Goal: Task Accomplishment & Management: Manage account settings

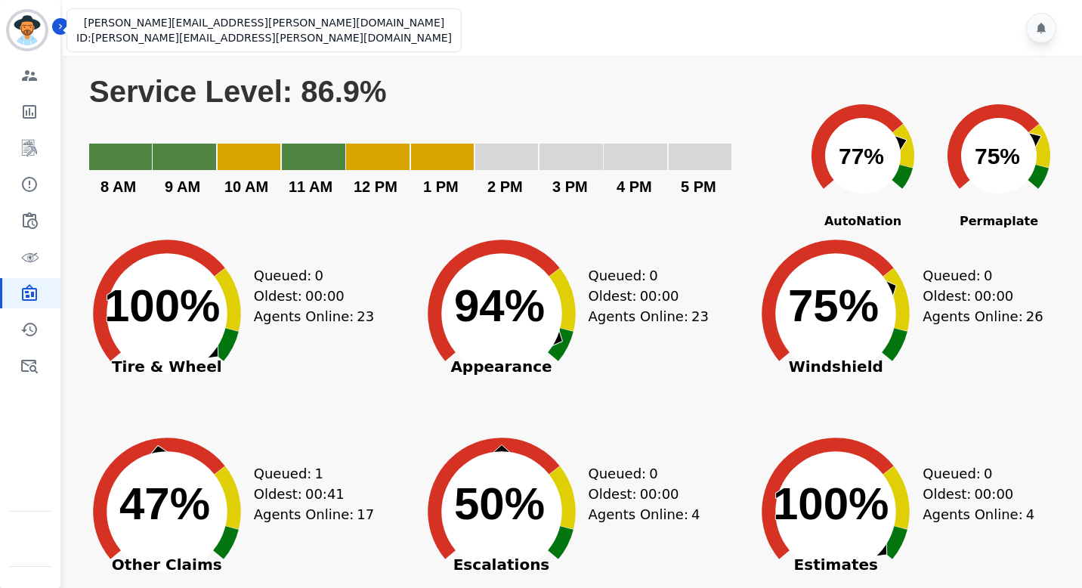
click at [44, 26] on img "Sidebar" at bounding box center [27, 30] width 36 height 36
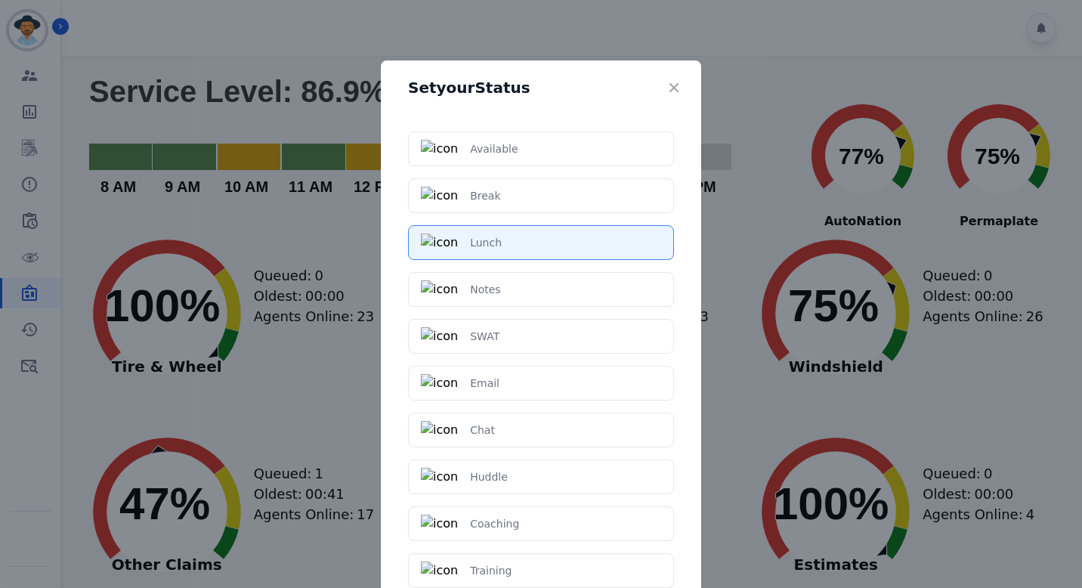
scroll to position [233, 0]
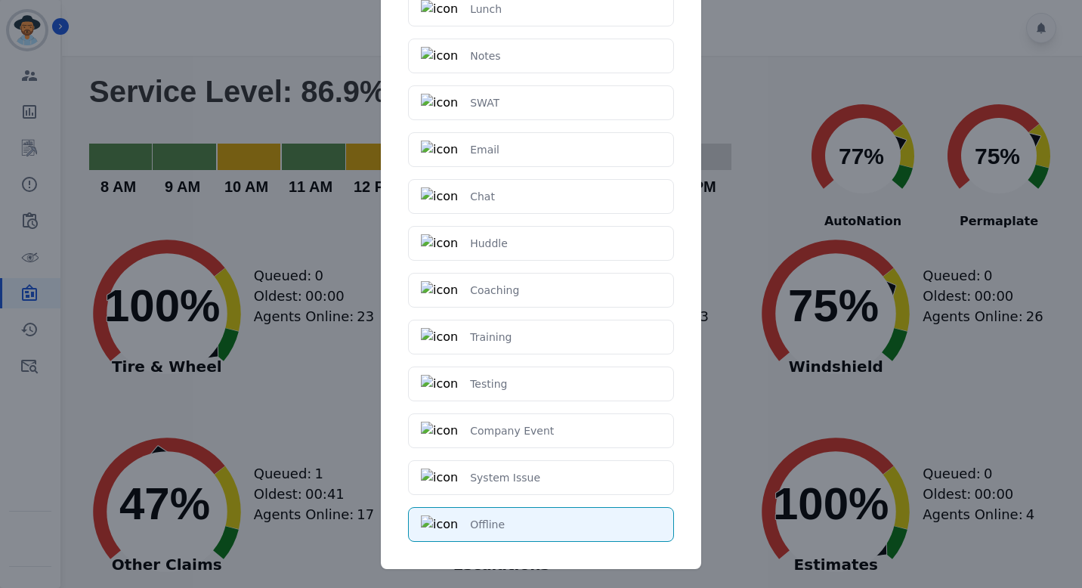
click at [276, 251] on div "Set your Status Available Break Lunch Notes SWAT Email Chat Huddle Coaching Tra…" at bounding box center [541, 294] width 1082 height 588
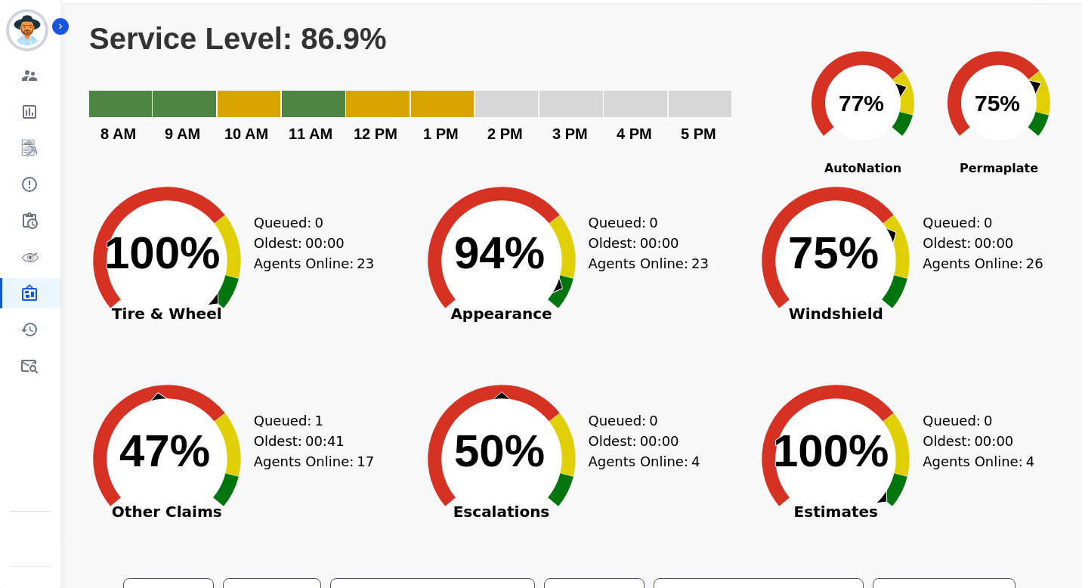
scroll to position [55, 0]
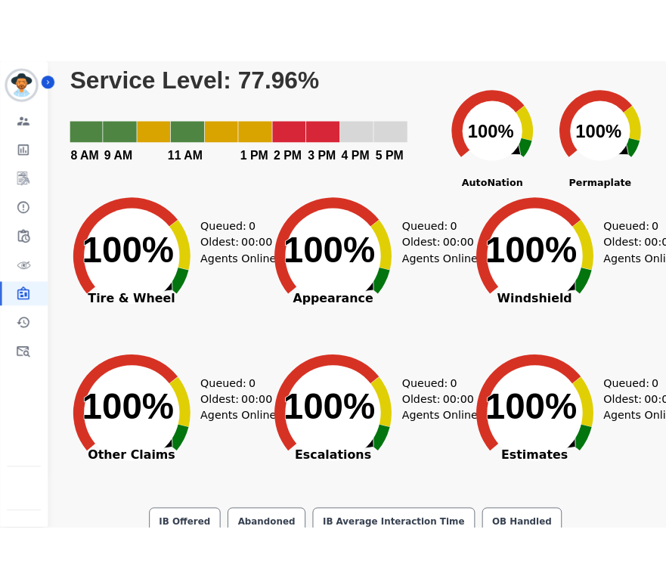
scroll to position [69, 0]
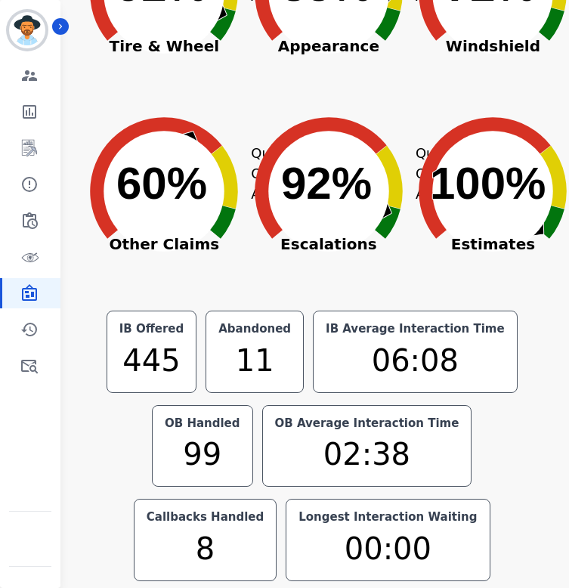
scroll to position [343, 0]
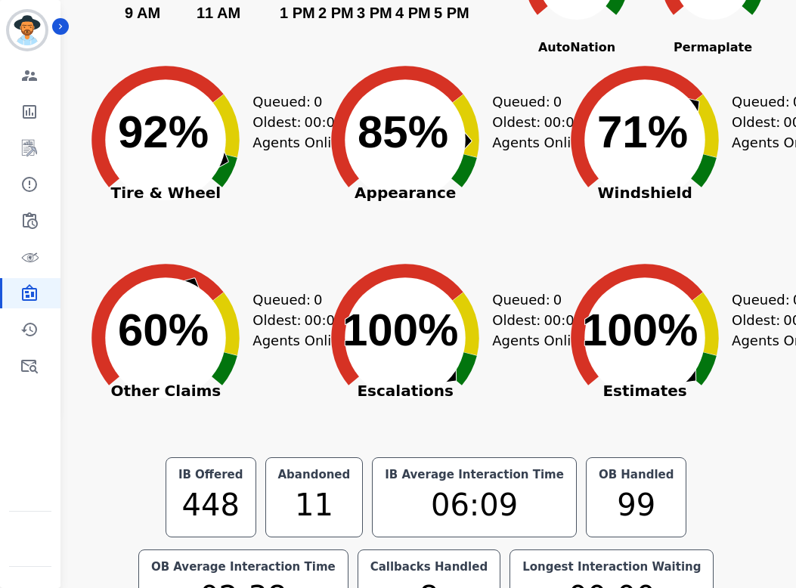
scroll to position [246, 0]
